Goal: Task Accomplishment & Management: Use online tool/utility

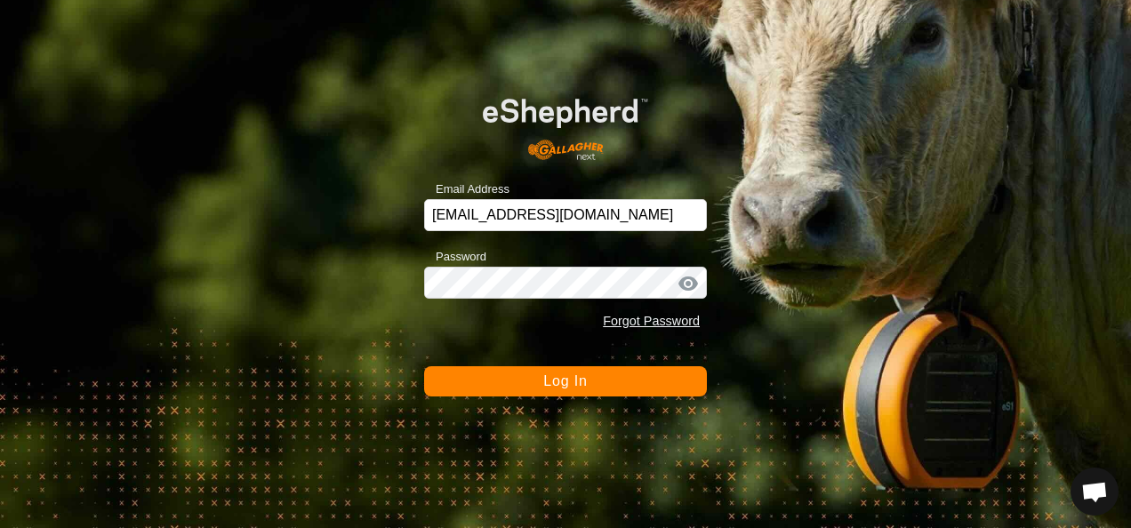
click at [580, 382] on span "Log In" at bounding box center [565, 381] width 44 height 15
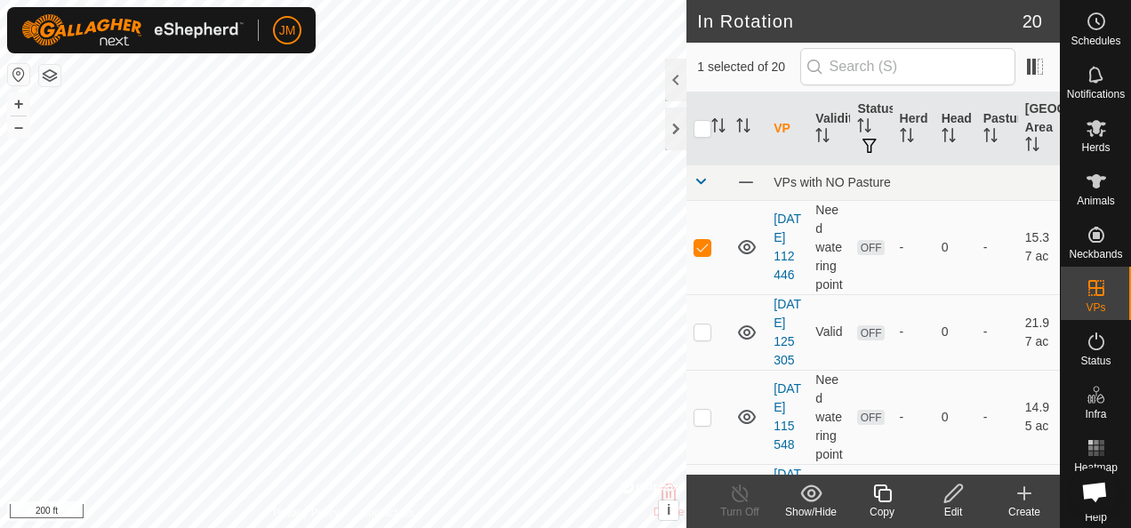
click at [953, 495] on icon at bounding box center [954, 493] width 22 height 21
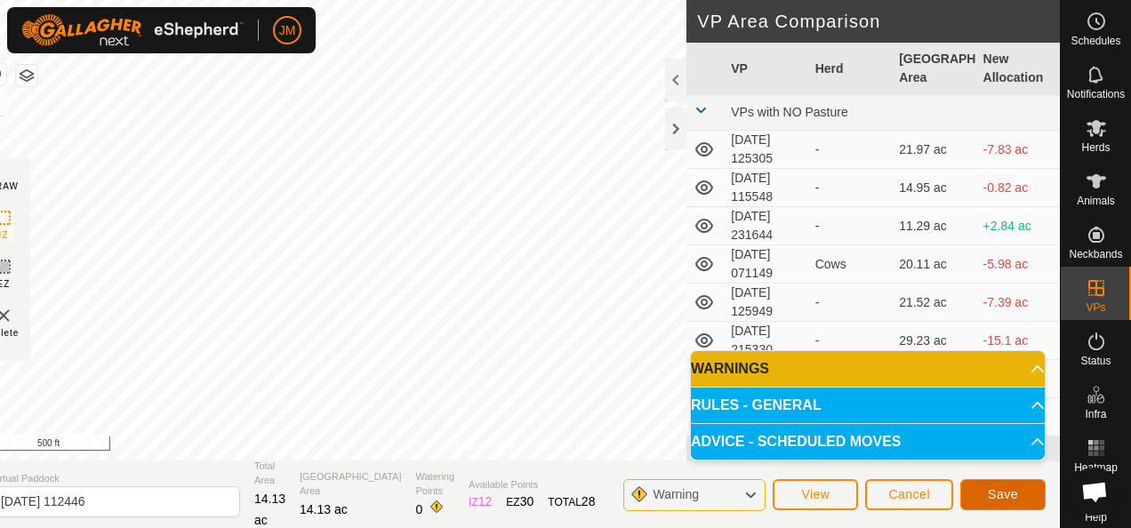
click at [1017, 490] on button "Save" at bounding box center [1003, 494] width 85 height 31
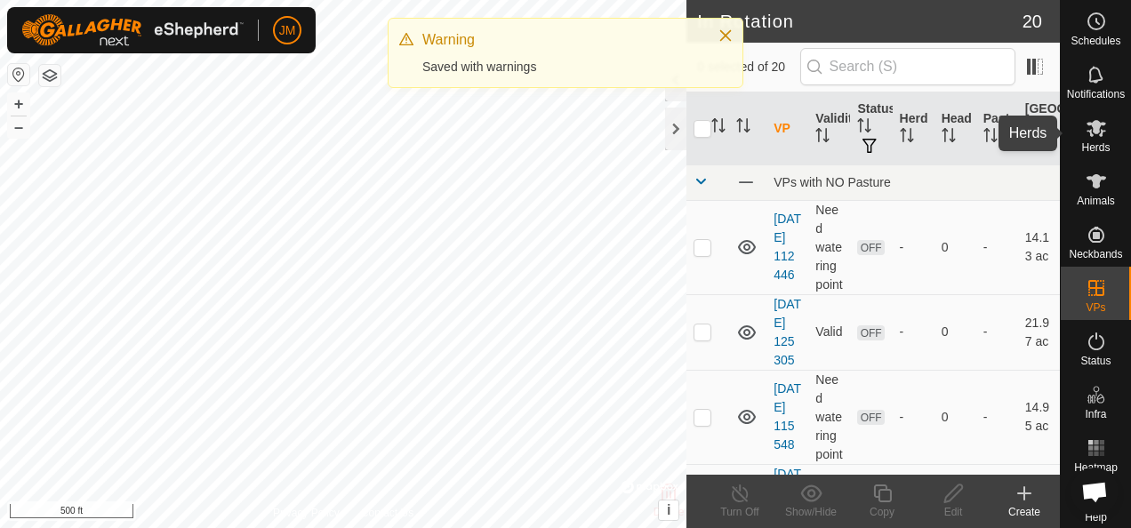
click at [1098, 128] on icon at bounding box center [1096, 127] width 21 height 21
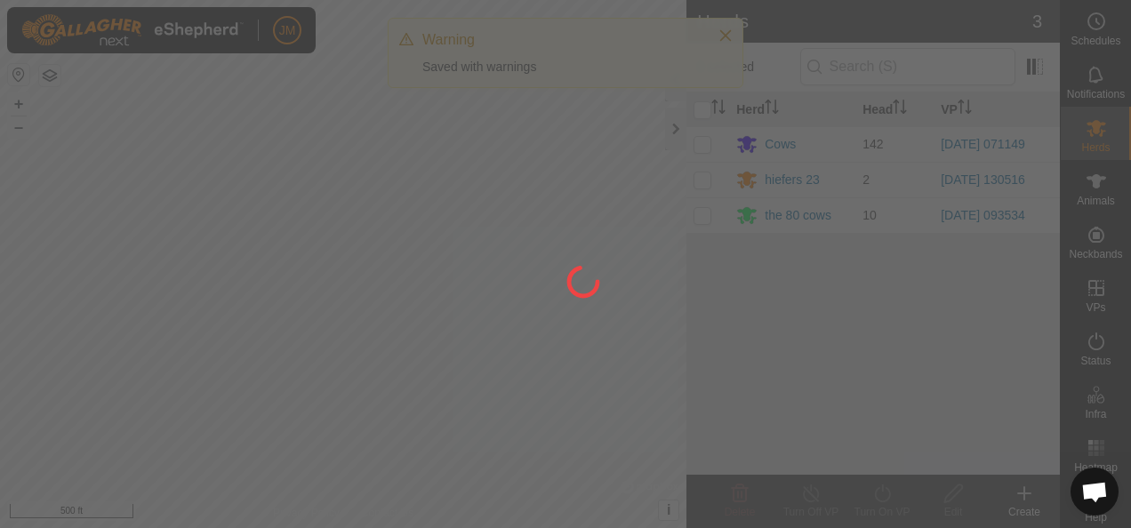
click at [697, 142] on div at bounding box center [565, 264] width 1131 height 528
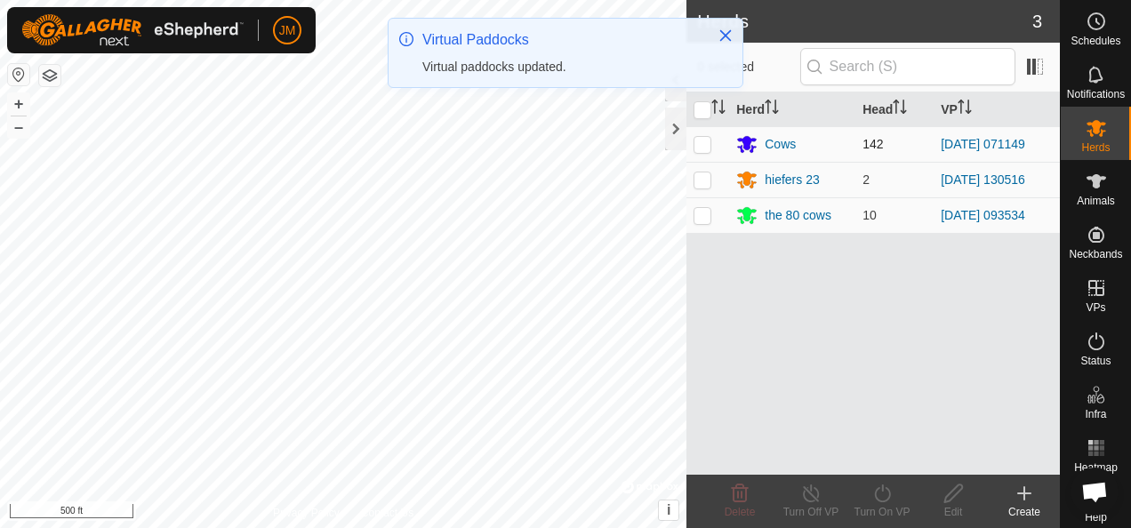
click at [706, 139] on p-checkbox at bounding box center [703, 144] width 18 height 14
checkbox input "true"
click at [880, 491] on icon at bounding box center [883, 493] width 22 height 21
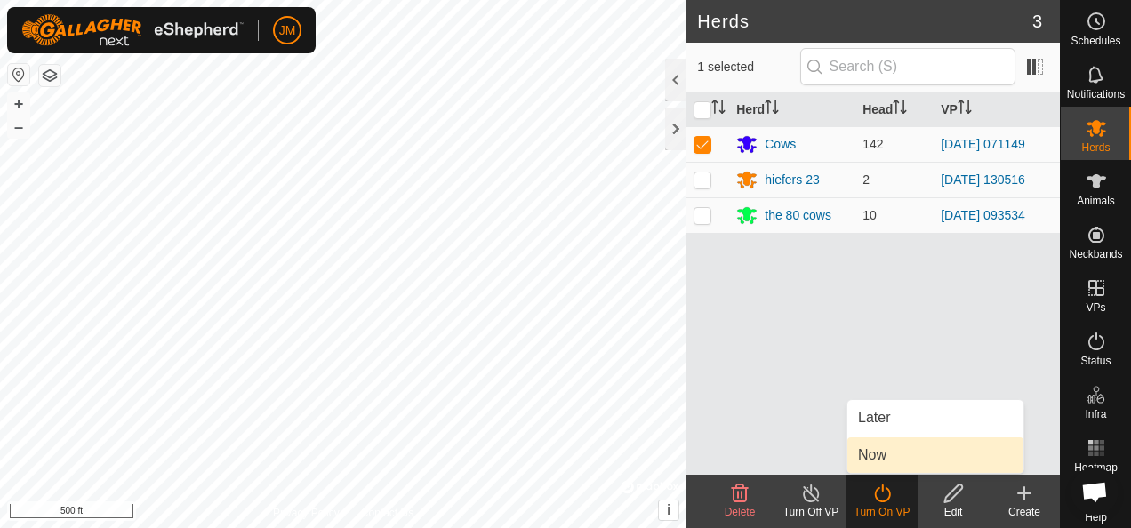
click at [881, 458] on span "Now" at bounding box center [872, 455] width 28 height 21
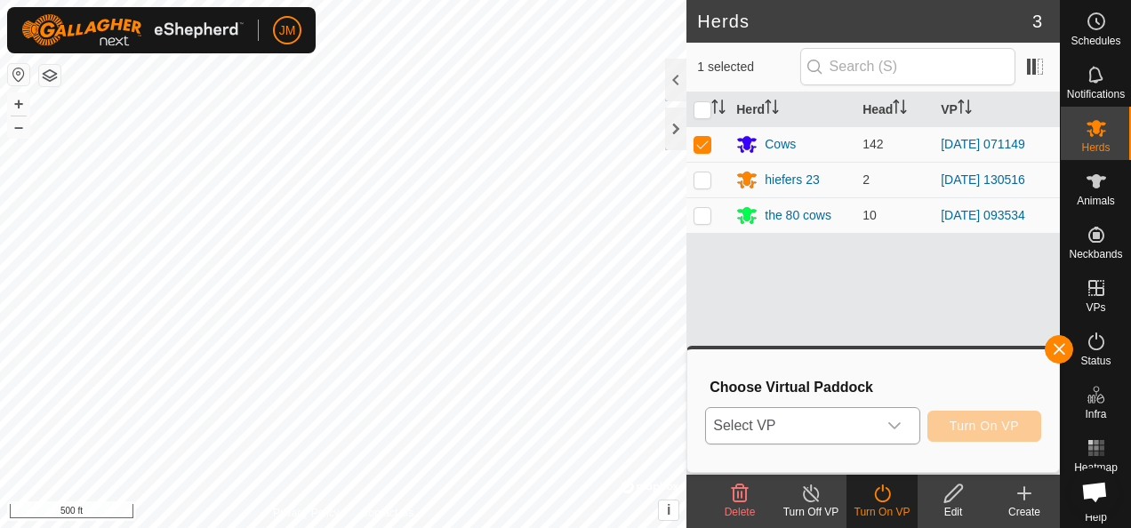
click at [905, 418] on div "dropdown trigger" at bounding box center [895, 426] width 36 height 36
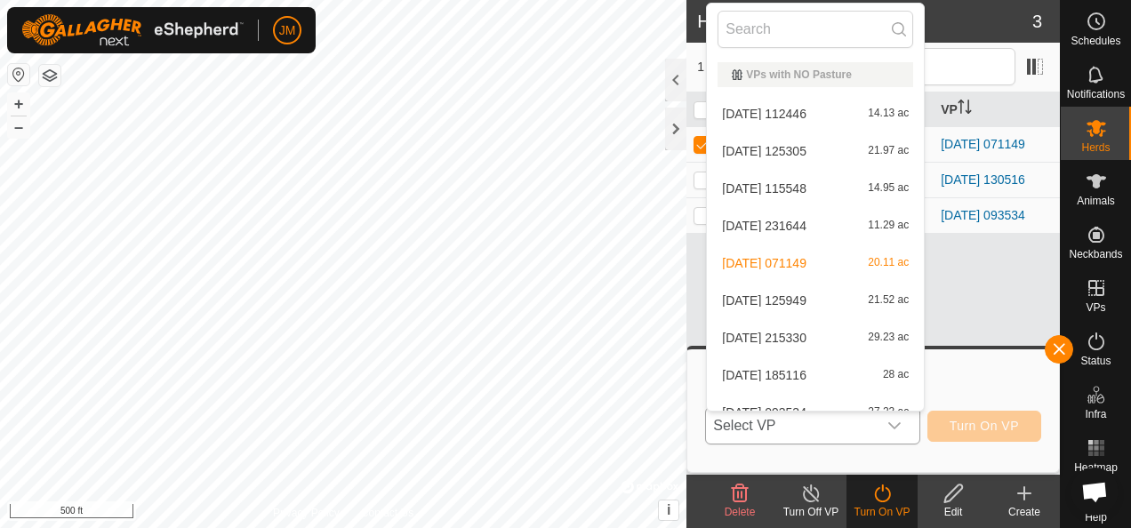
scroll to position [20, 0]
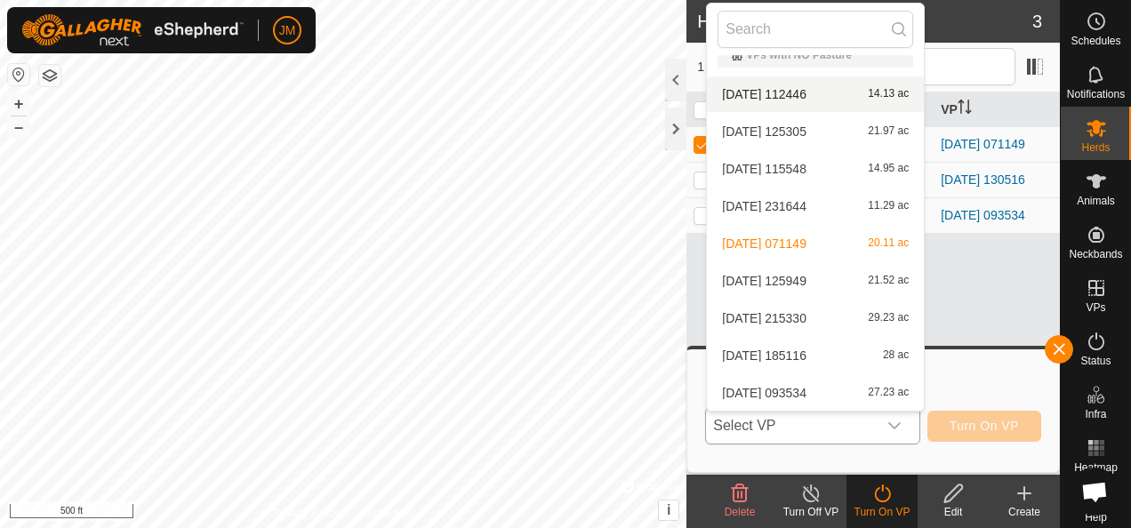
click at [818, 99] on li "[DATE] 112446 14.13 ac" at bounding box center [815, 94] width 217 height 36
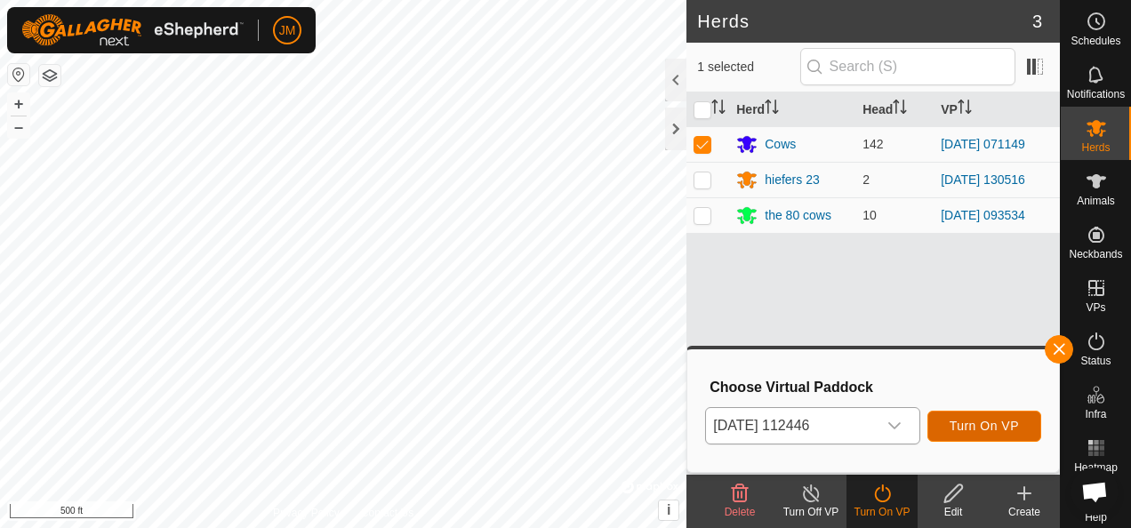
click at [973, 425] on span "Turn On VP" at bounding box center [984, 426] width 69 height 14
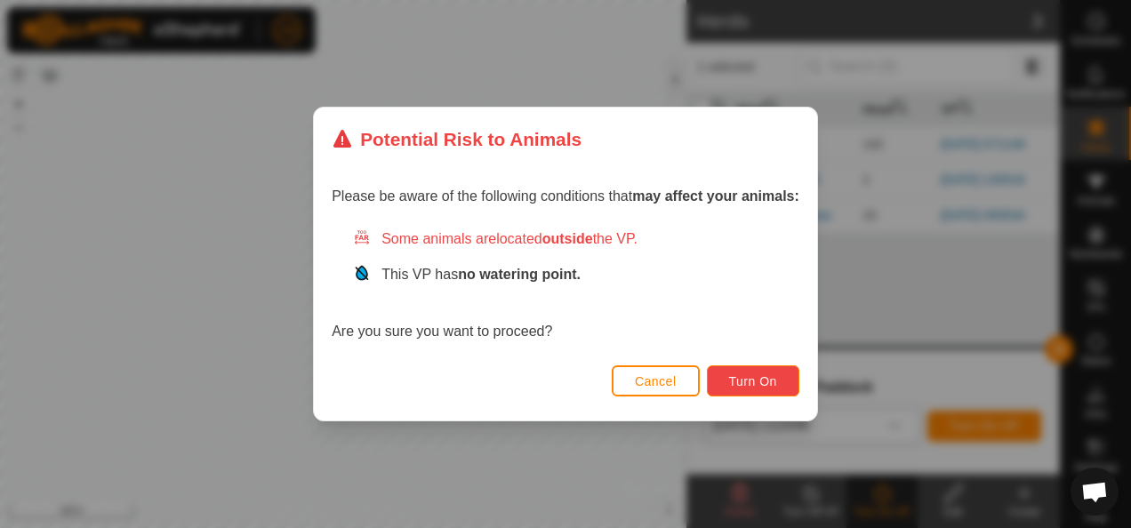
click at [751, 384] on span "Turn On" at bounding box center [753, 381] width 48 height 14
